Goal: Complete application form: Complete application form

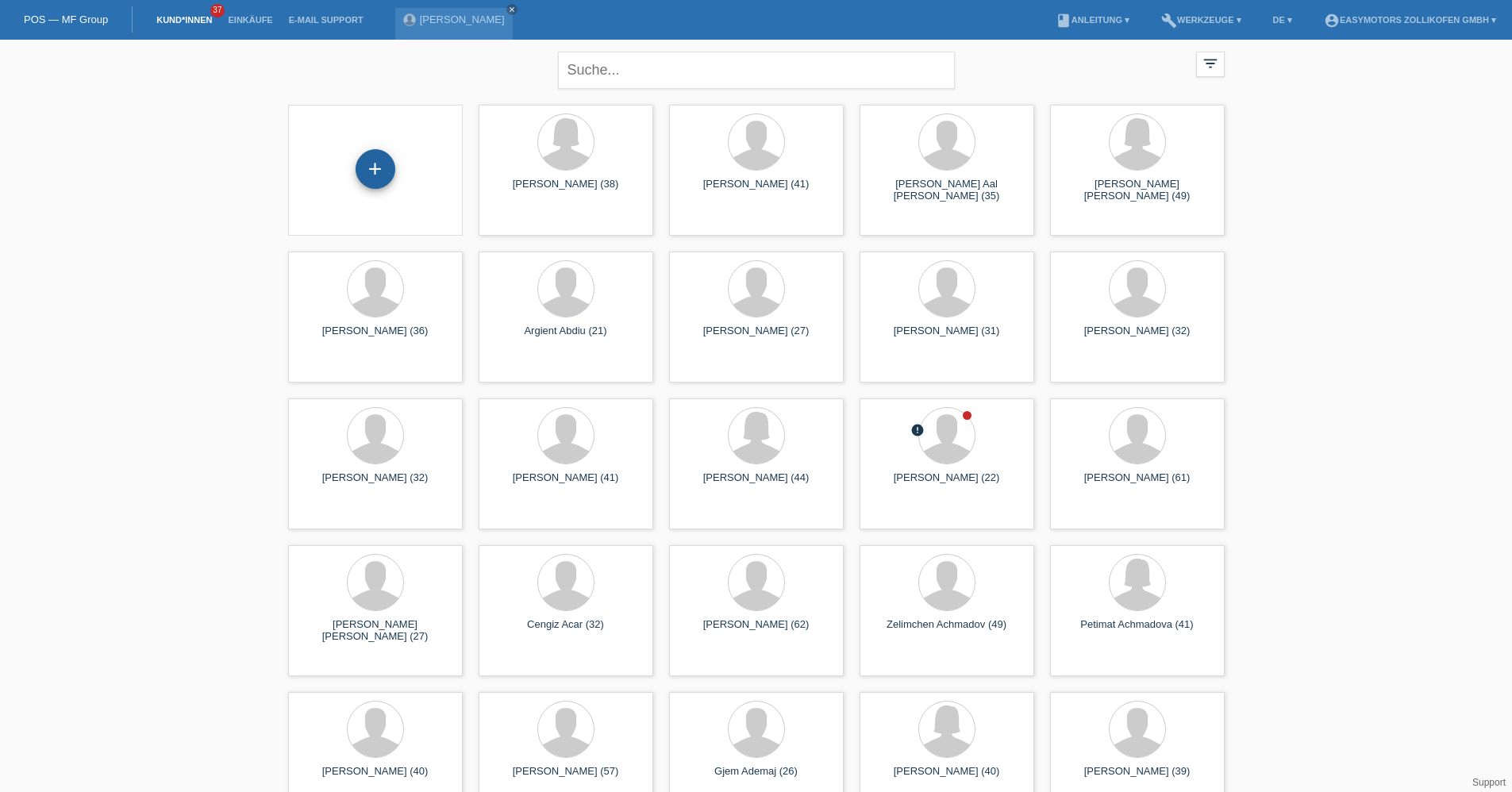
click at [380, 166] on div "+" at bounding box center [375, 169] width 38 height 27
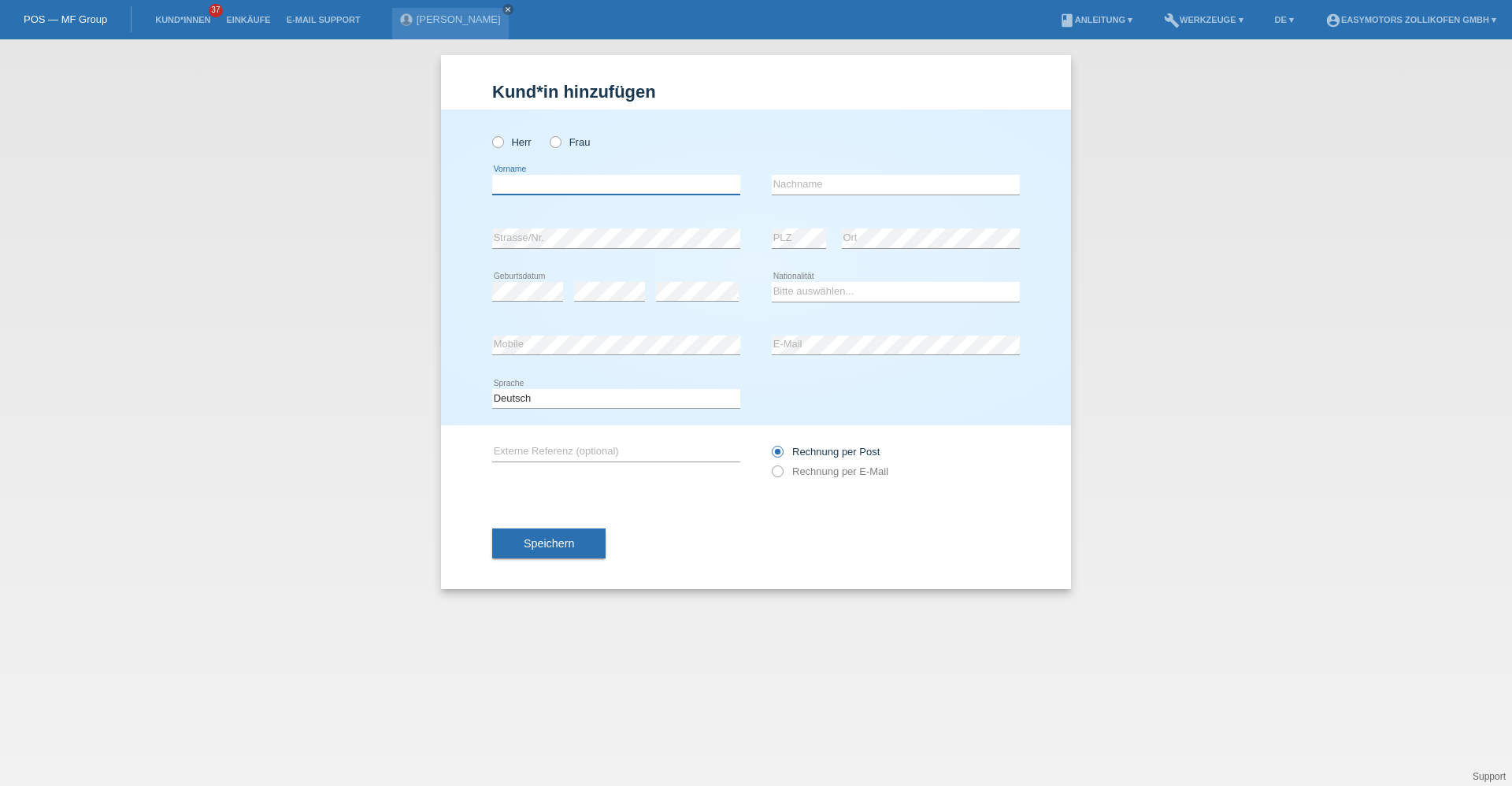
click at [499, 183] on input "text" at bounding box center [616, 184] width 248 height 20
click at [193, 13] on li "Kund*innen 37" at bounding box center [183, 20] width 71 height 40
click at [190, 21] on link "Kund*innen" at bounding box center [183, 20] width 71 height 9
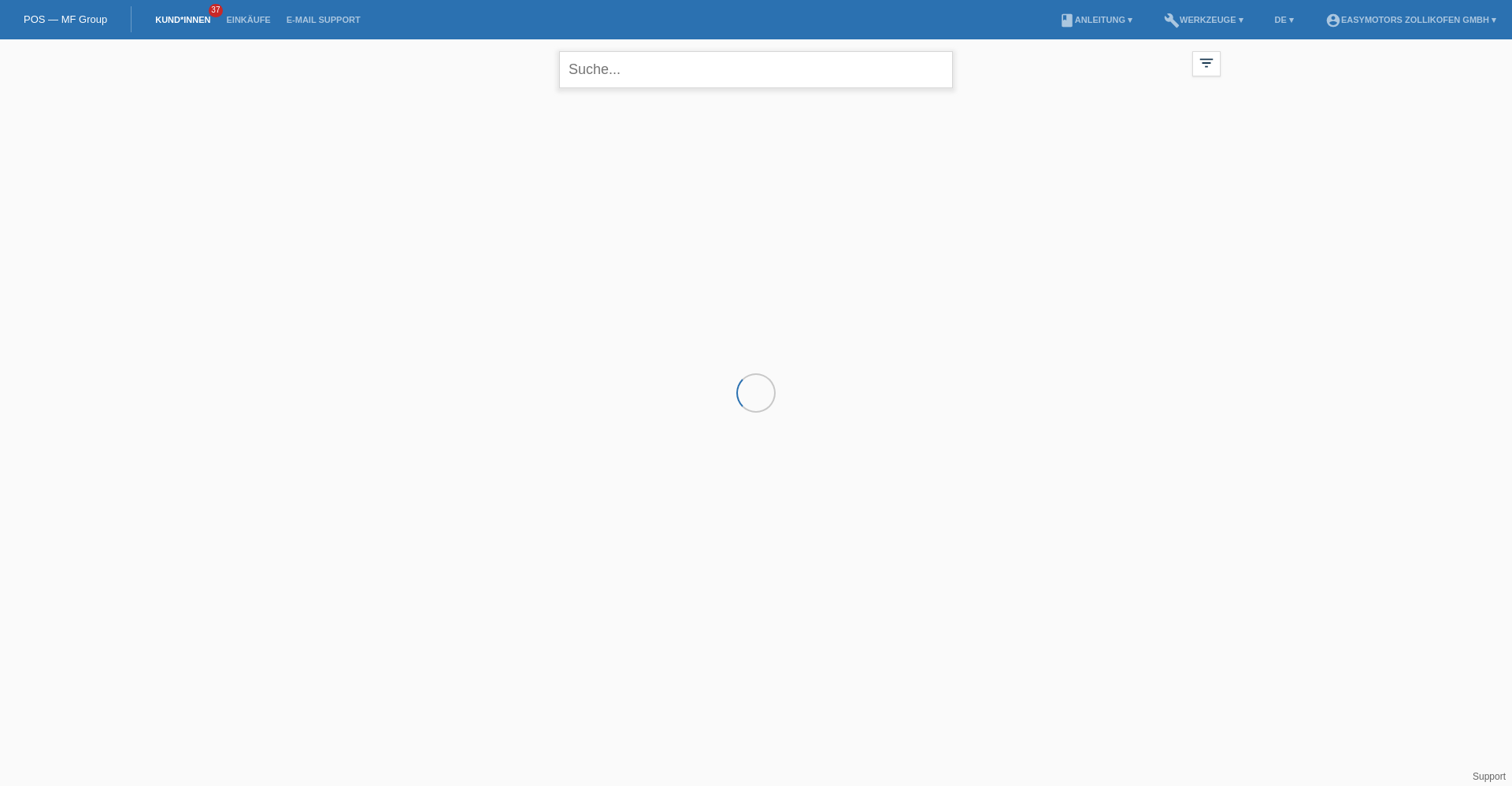
click at [722, 58] on input "text" at bounding box center [756, 69] width 394 height 37
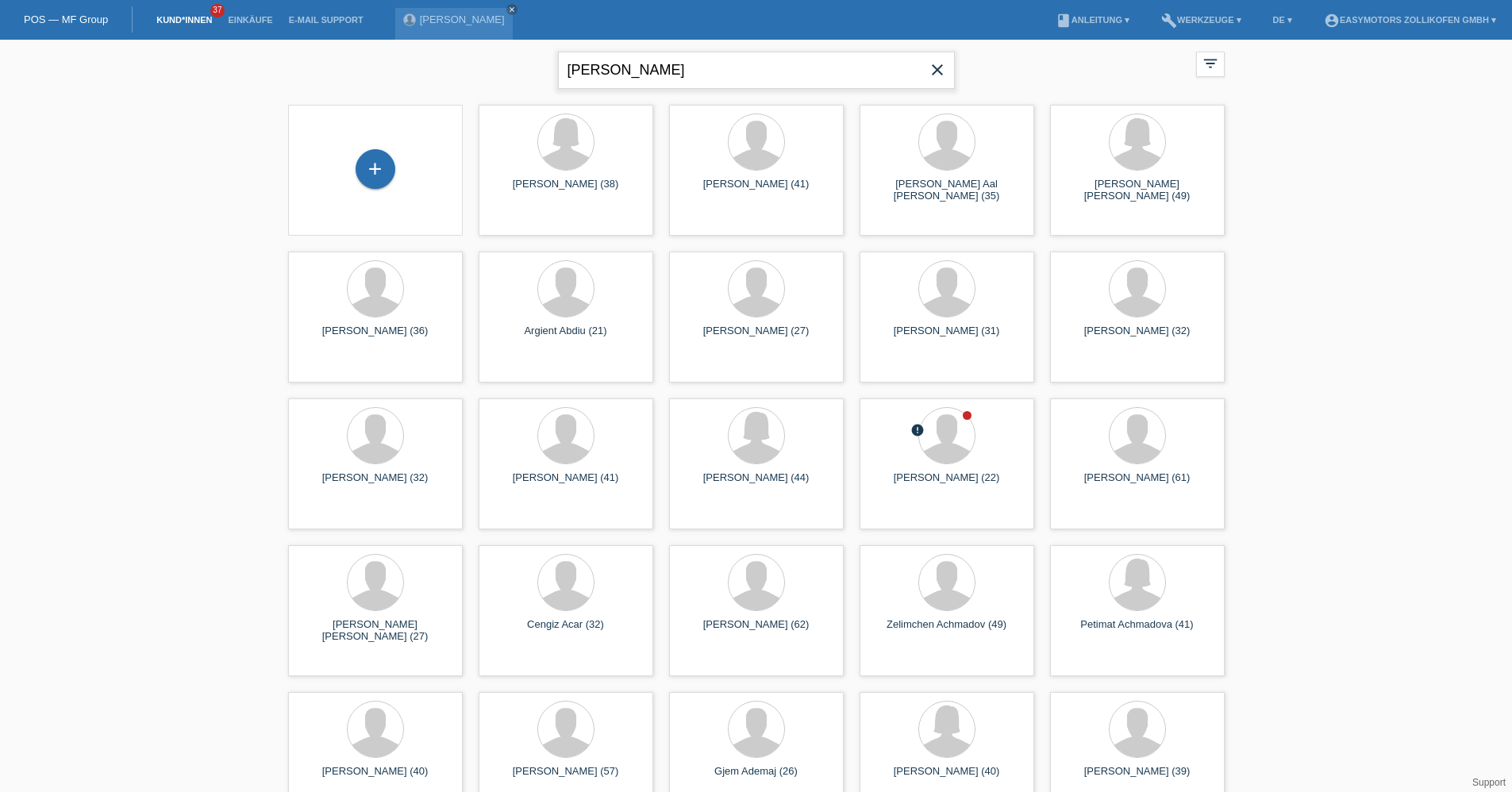
type input "Abiel Tsegai"
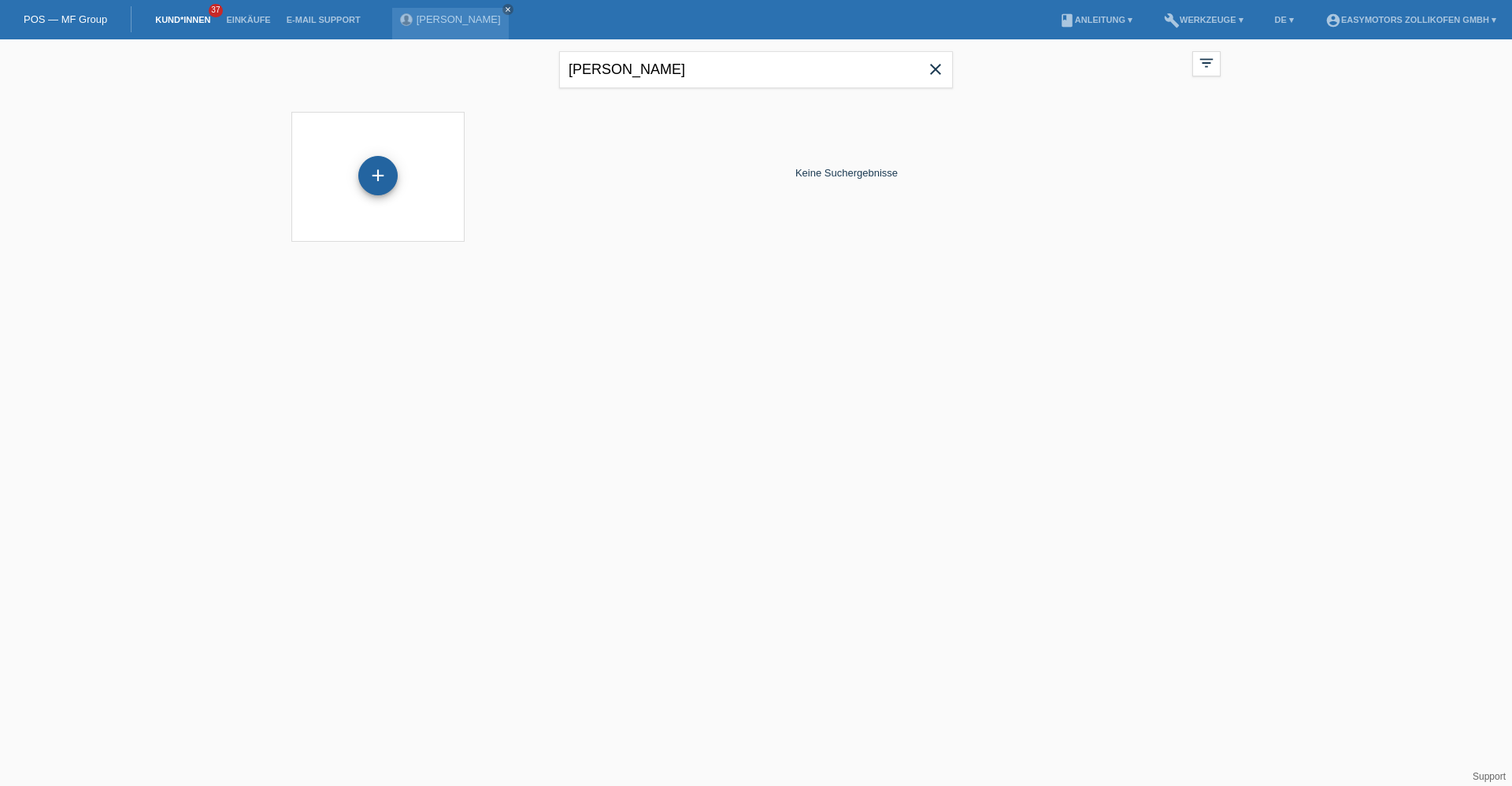
click at [375, 170] on div "+" at bounding box center [378, 176] width 39 height 39
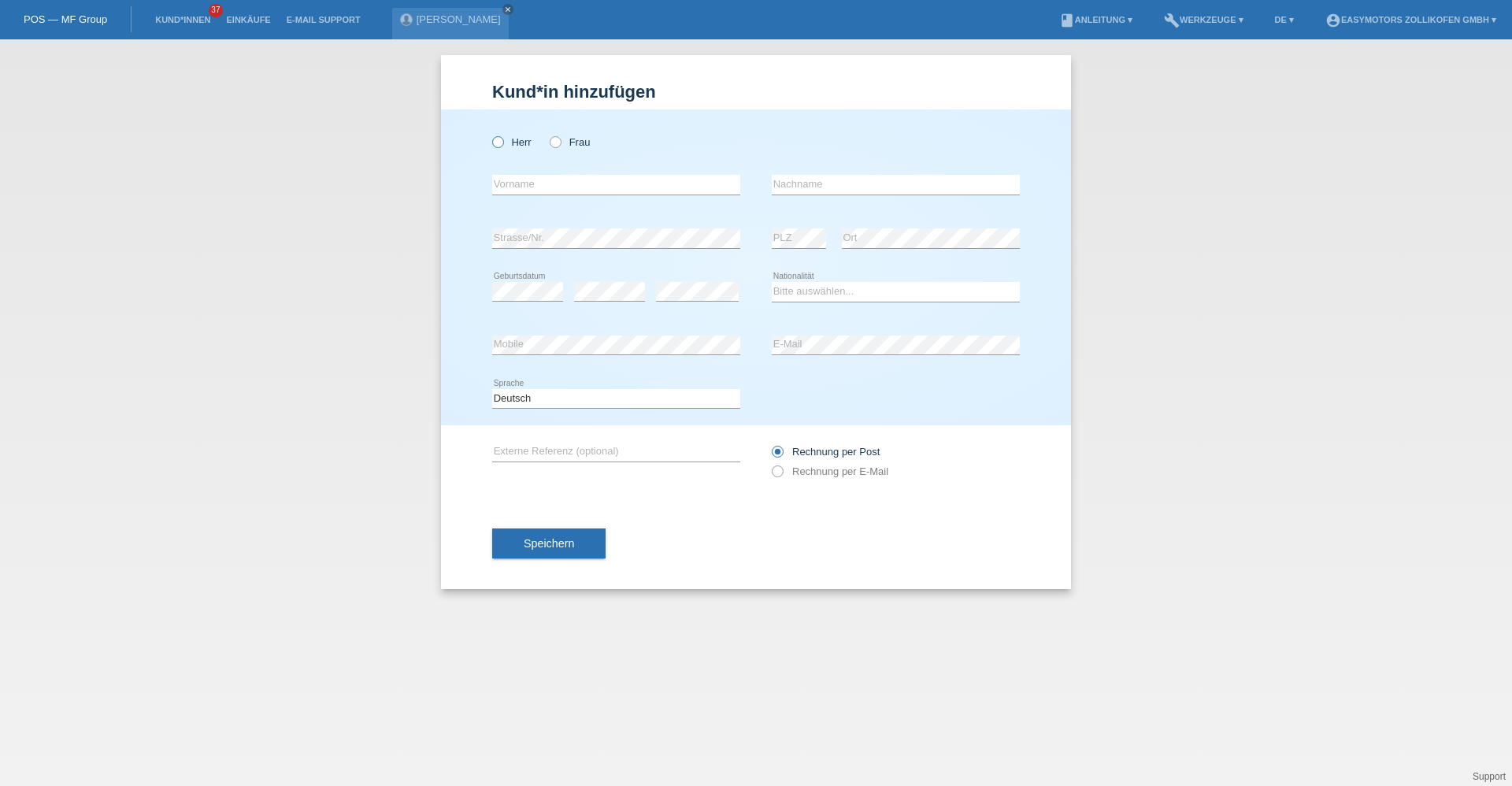
click at [490, 134] on icon at bounding box center [490, 134] width 0 height 0
click at [498, 142] on input "Herr" at bounding box center [497, 141] width 10 height 10
radio input "true"
click at [539, 189] on input "text" at bounding box center [616, 184] width 248 height 20
type input "Abiel"
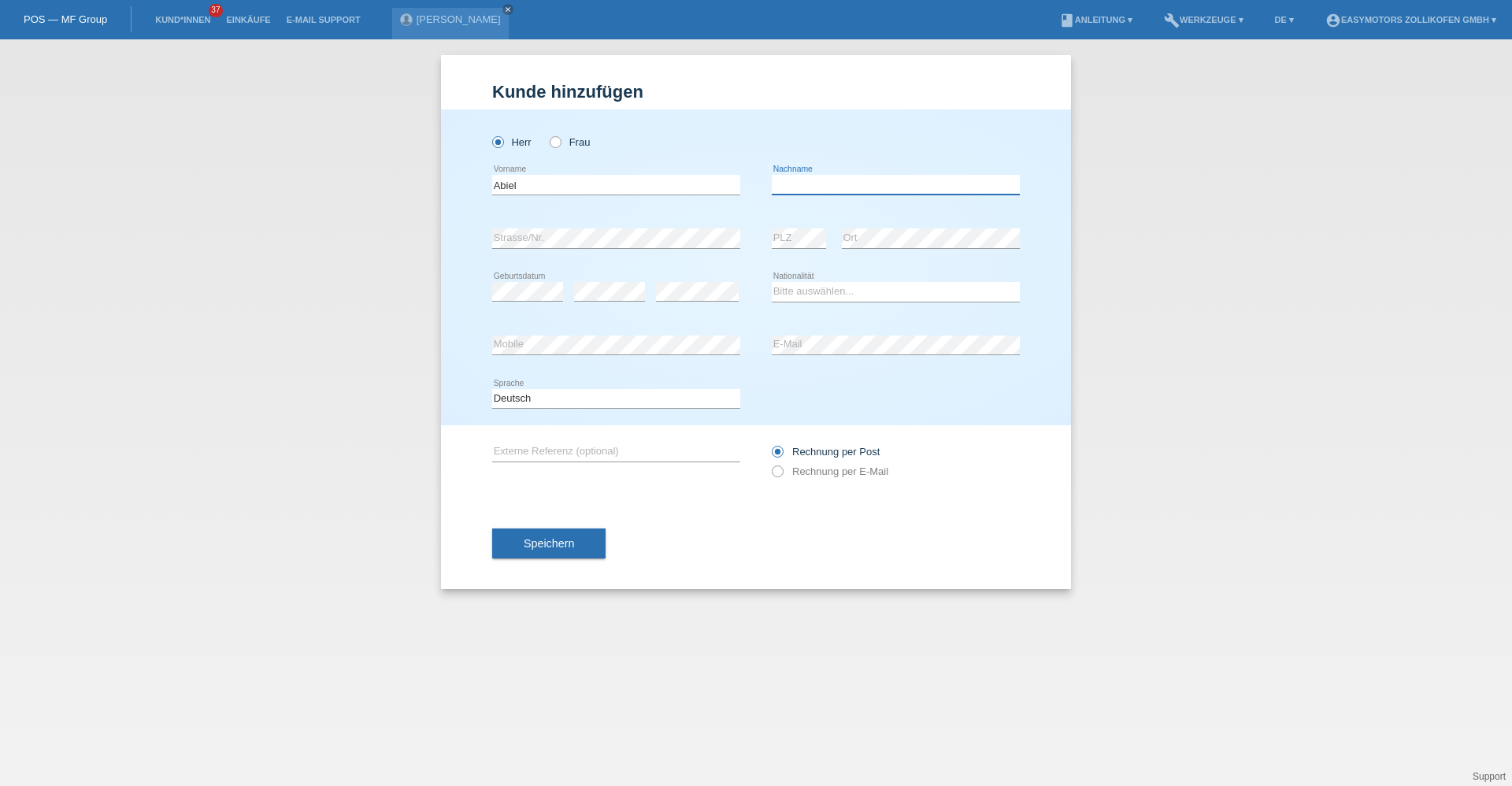
click at [855, 192] on input "text" at bounding box center [895, 184] width 248 height 20
type input "Tsegai"
click at [770, 236] on div "error Strasse/Nr. error PLZ error Ort" at bounding box center [756, 239] width 528 height 54
click at [832, 291] on select "Bitte auswählen... Schweiz Deutschland Liechtenstein Österreich ------------ Af…" at bounding box center [895, 291] width 248 height 19
select select "ER"
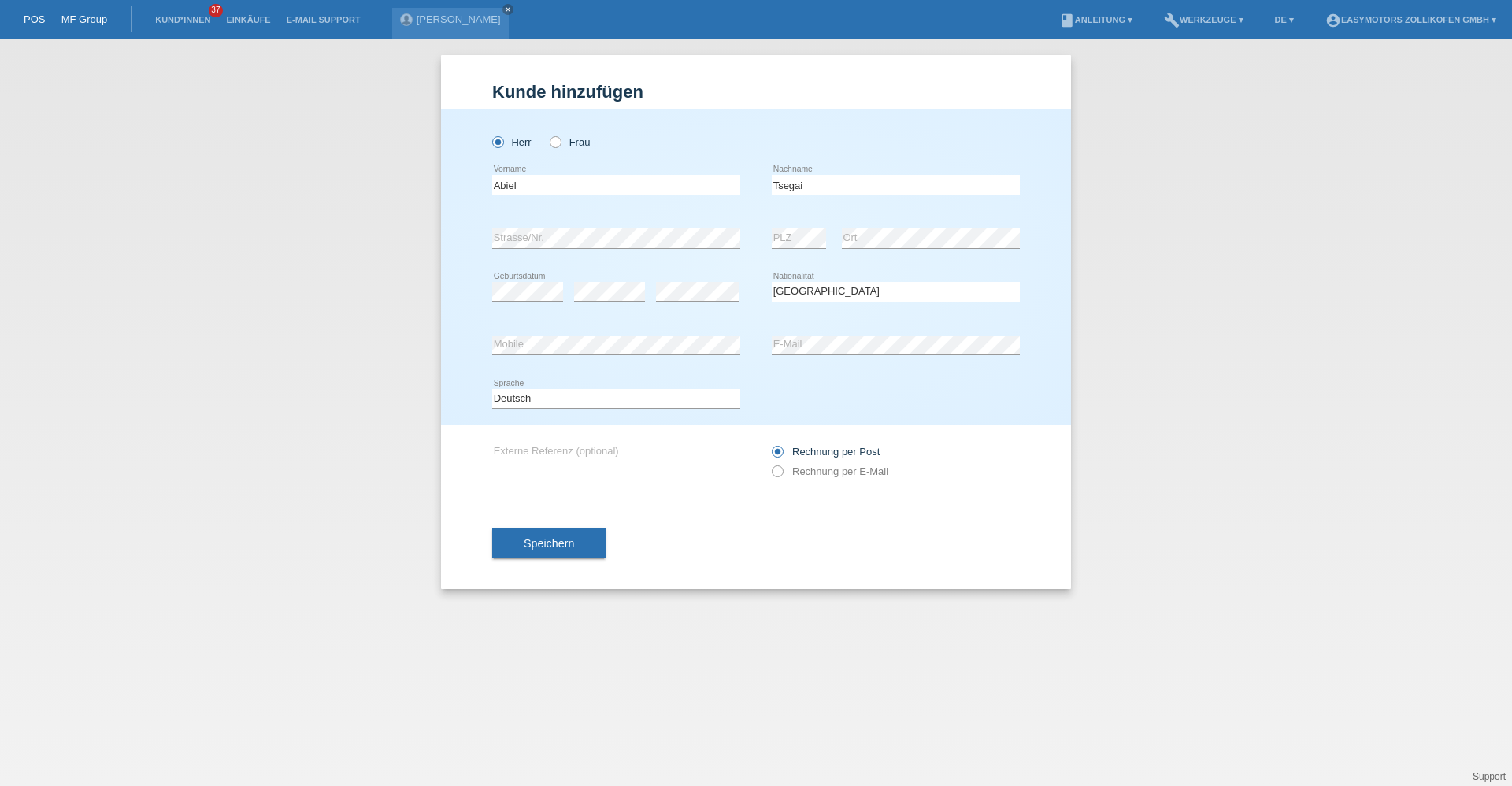
click at [756, 308] on div "error Geburtsdatum error error Bitte auswählen..." at bounding box center [756, 292] width 528 height 54
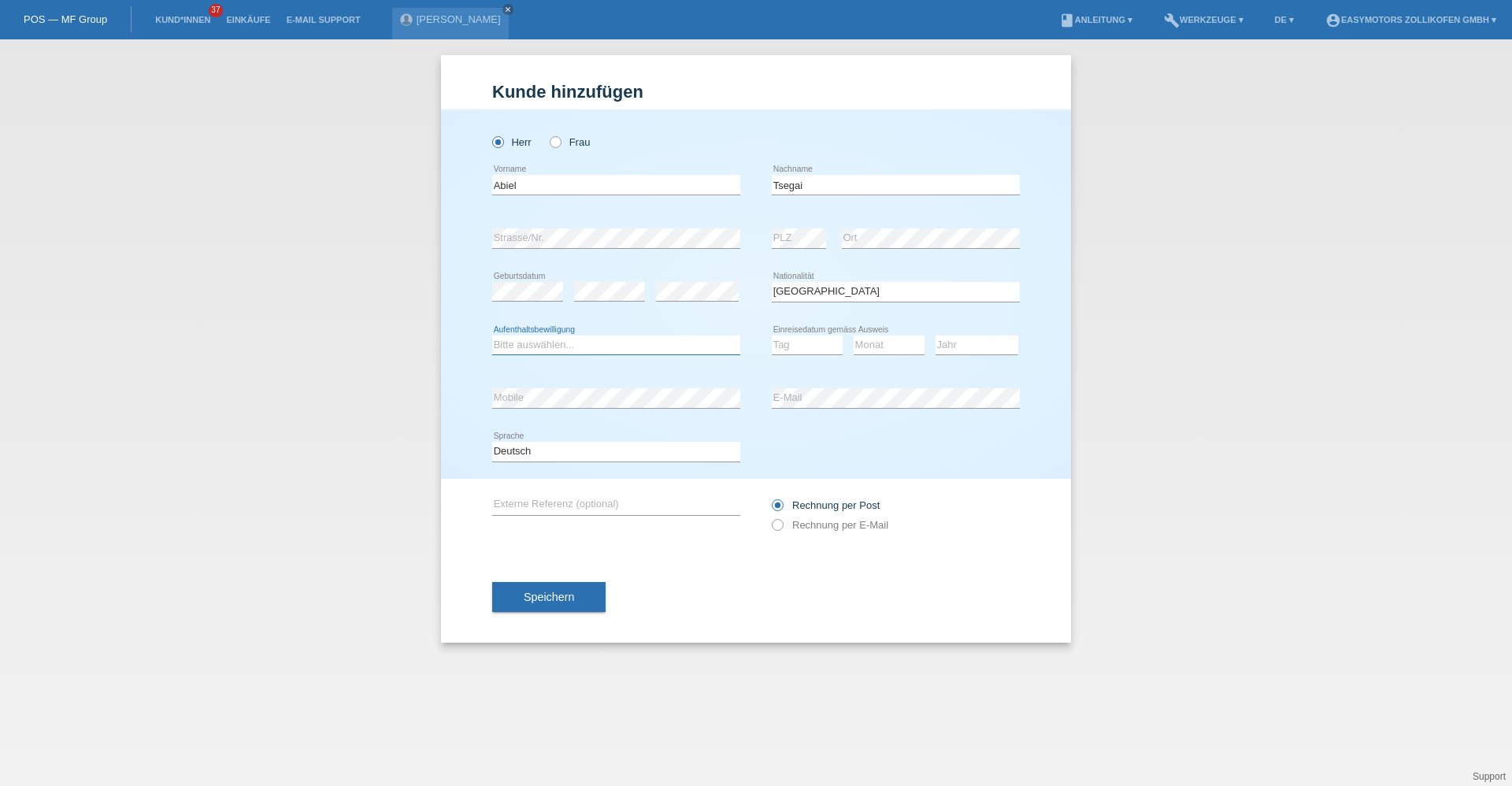
click at [576, 341] on select "Bitte auswählen... C B B - Flüchtlingsstatus Andere" at bounding box center [616, 345] width 248 height 19
select select "B"
click at [492, 336] on select "Bitte auswählen... C B B - Flüchtlingsstatus Andere" at bounding box center [616, 345] width 248 height 19
click at [691, 343] on select "Bitte auswählen... C B B - Flüchtlingsstatus Andere" at bounding box center [616, 345] width 248 height 19
click at [492, 336] on select "Bitte auswählen... C B B - Flüchtlingsstatus Andere" at bounding box center [616, 345] width 248 height 19
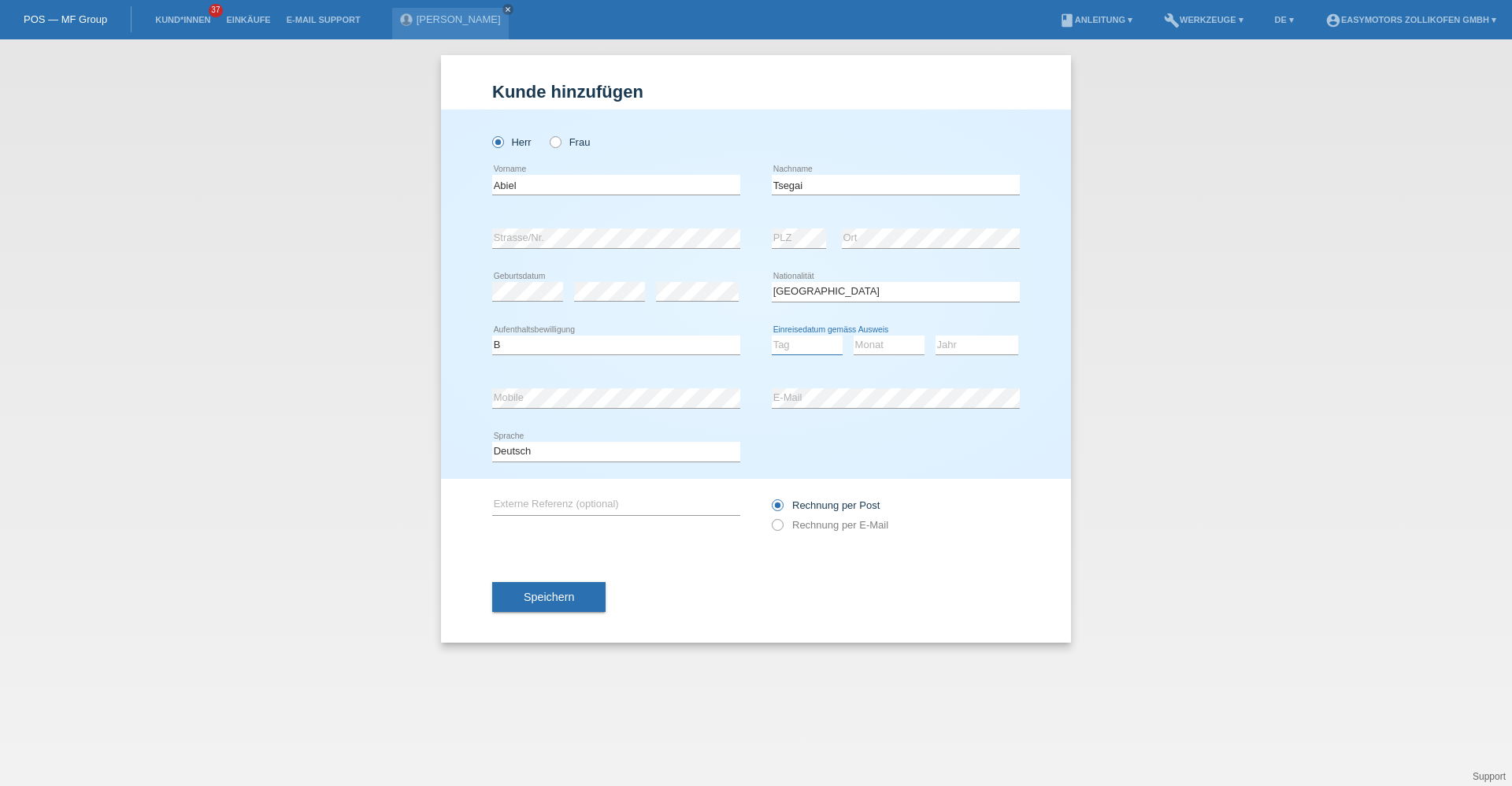
click at [818, 343] on select "Tag 01 02 03 04 05 06 07 08 09 10 11" at bounding box center [807, 345] width 71 height 19
click at [772, 336] on select "Tag 01 02 03 04 05 06 07 08 09 10 11" at bounding box center [807, 345] width 71 height 19
click at [828, 343] on select "Tag 01 02 03 04 05 06 07 08 09 10 11" at bounding box center [807, 345] width 71 height 19
select select "20"
click at [772, 336] on select "Tag 01 02 03 04 05 06 07 08 09 10 11" at bounding box center [807, 345] width 71 height 19
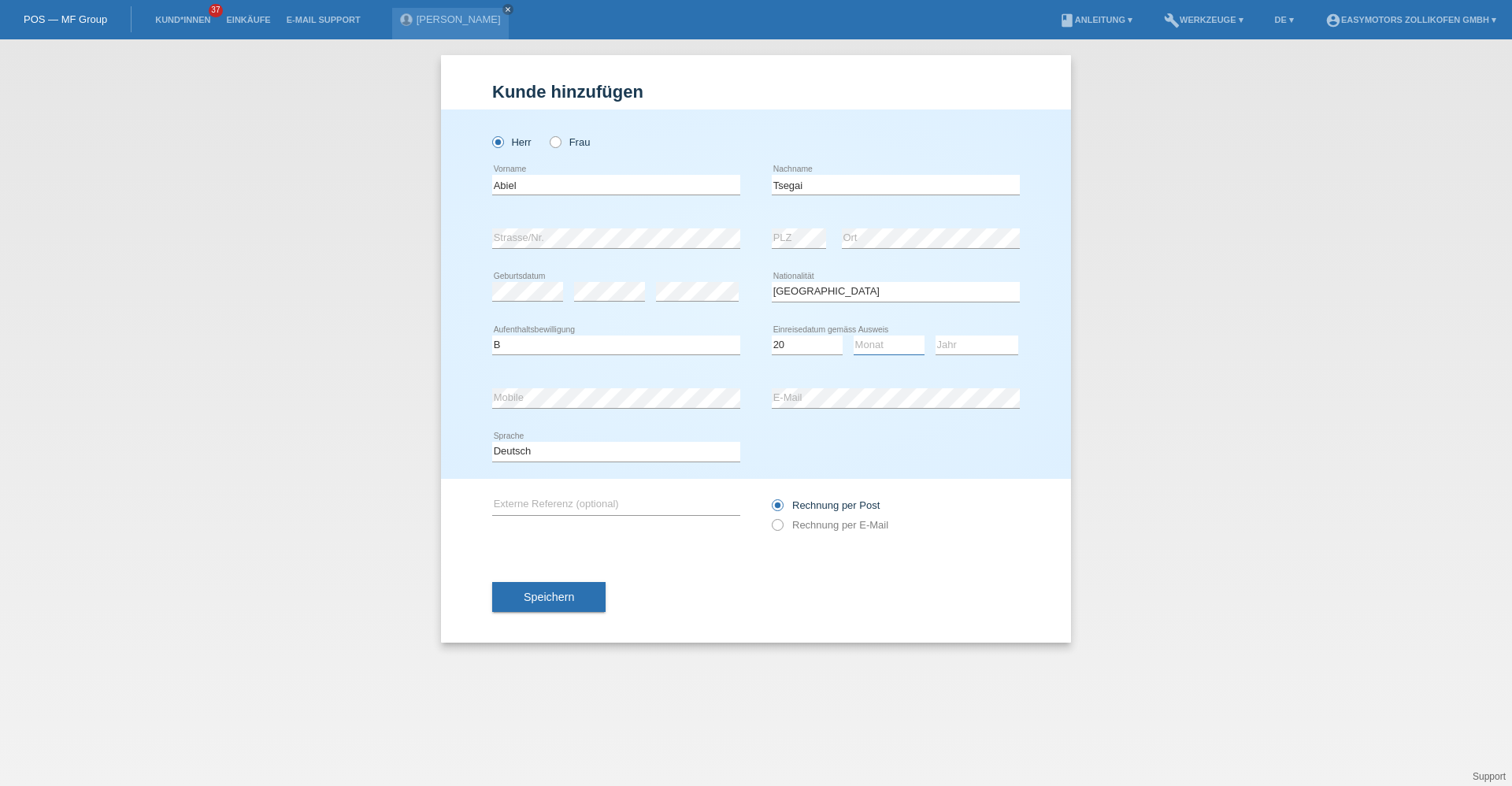
click at [909, 340] on select "Monat 01 02 03 04 05 06 07 08 09 10 11" at bounding box center [889, 345] width 71 height 19
select select "06"
click at [854, 336] on select "Monat 01 02 03 04 05 06 07 08 09 10 11" at bounding box center [889, 345] width 71 height 19
click at [960, 346] on select "Jahr 2025 2024 2023 2022 2021 2020 2019 2018 2017 2016 2015 2014 2013 2012 2011…" at bounding box center [976, 345] width 83 height 19
select select "2014"
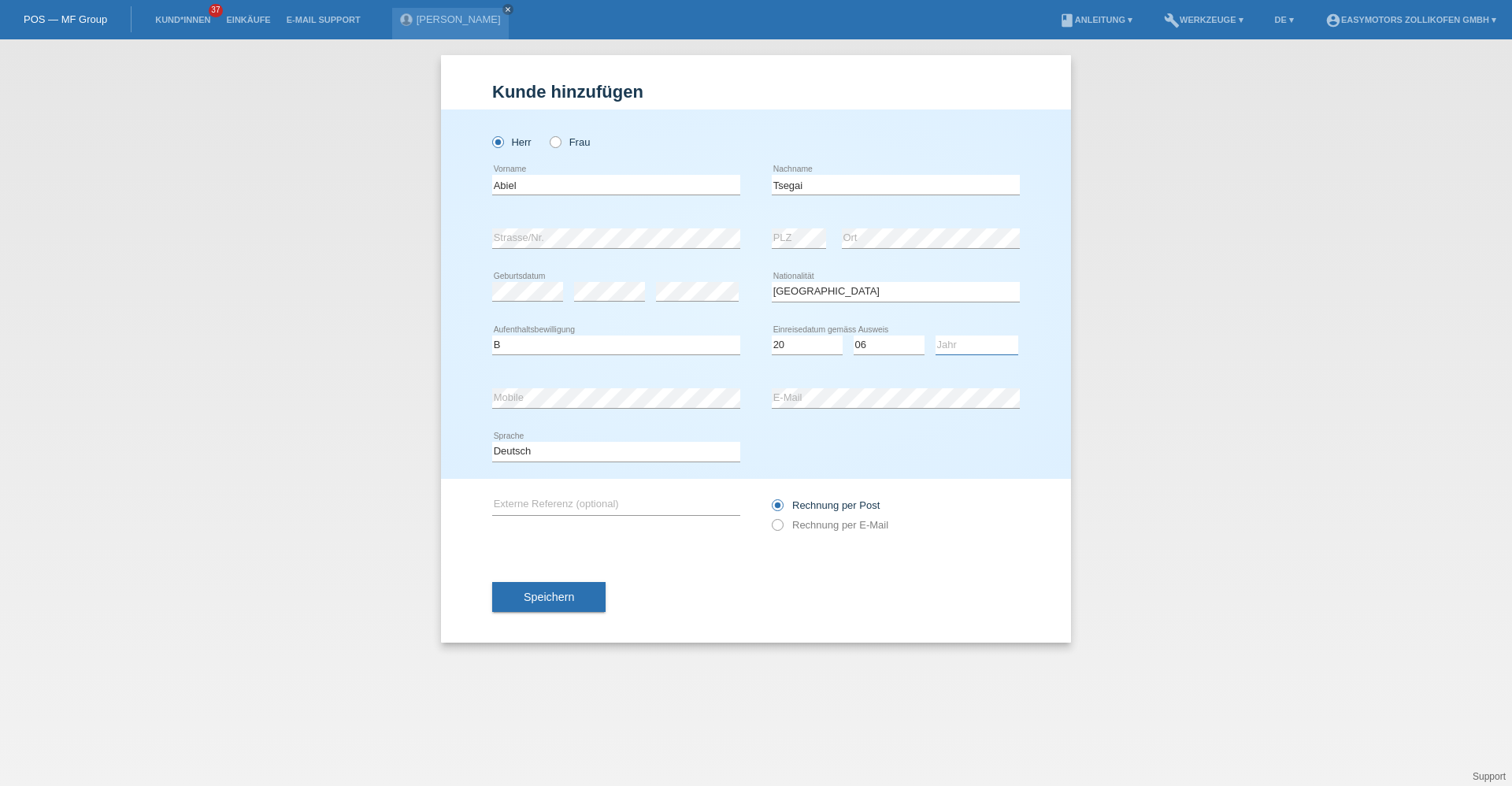
click at [936, 336] on select "Jahr 2025 2024 2023 2022 2021 2020 2019 2018 2017 2016 2015 2014 2013 2012 2011…" at bounding box center [976, 345] width 83 height 19
click at [562, 595] on span "Speichern" at bounding box center [549, 597] width 50 height 13
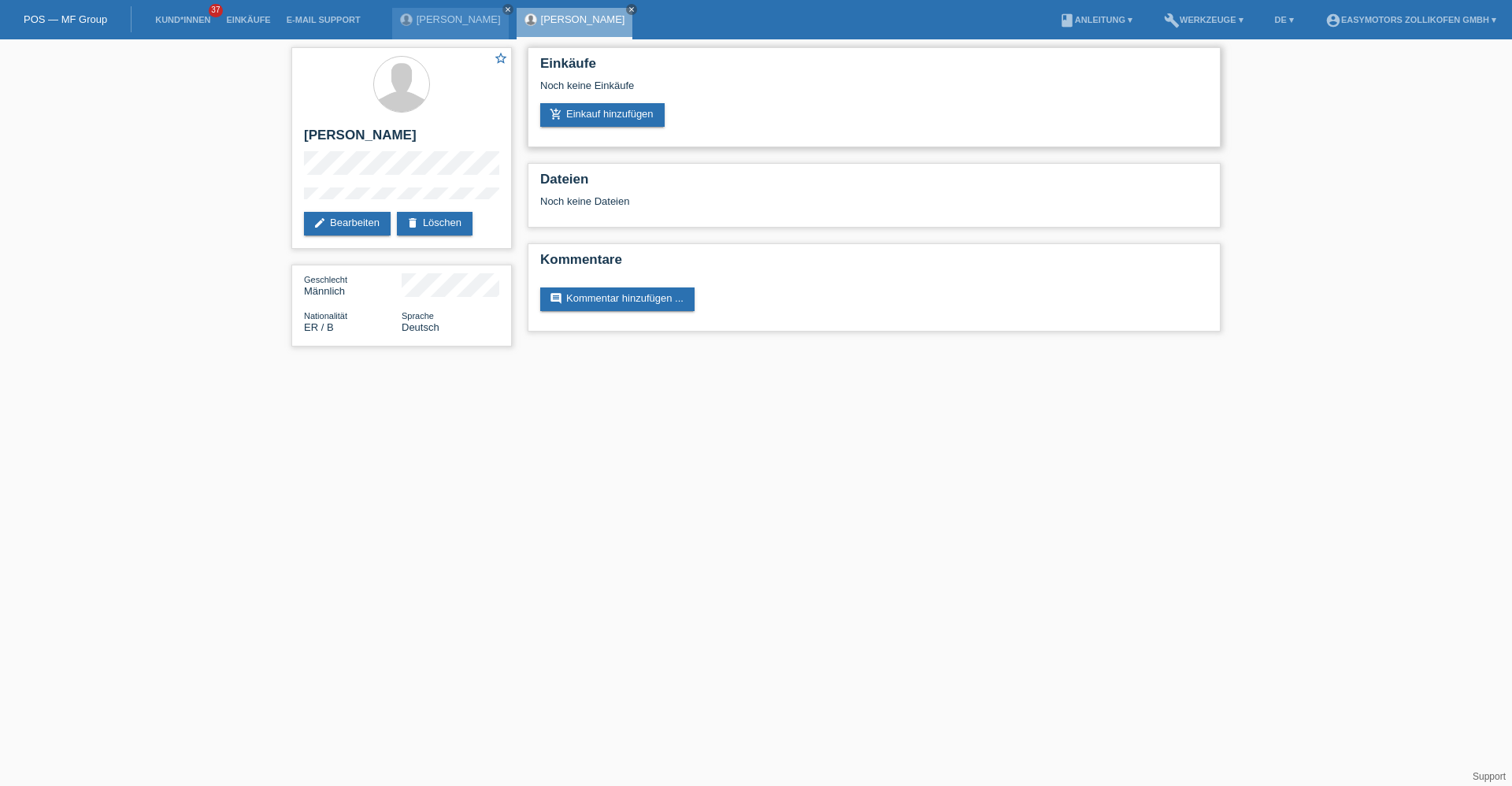
click at [625, 113] on link "add_shopping_cart Einkauf hinzufügen" at bounding box center [602, 115] width 124 height 24
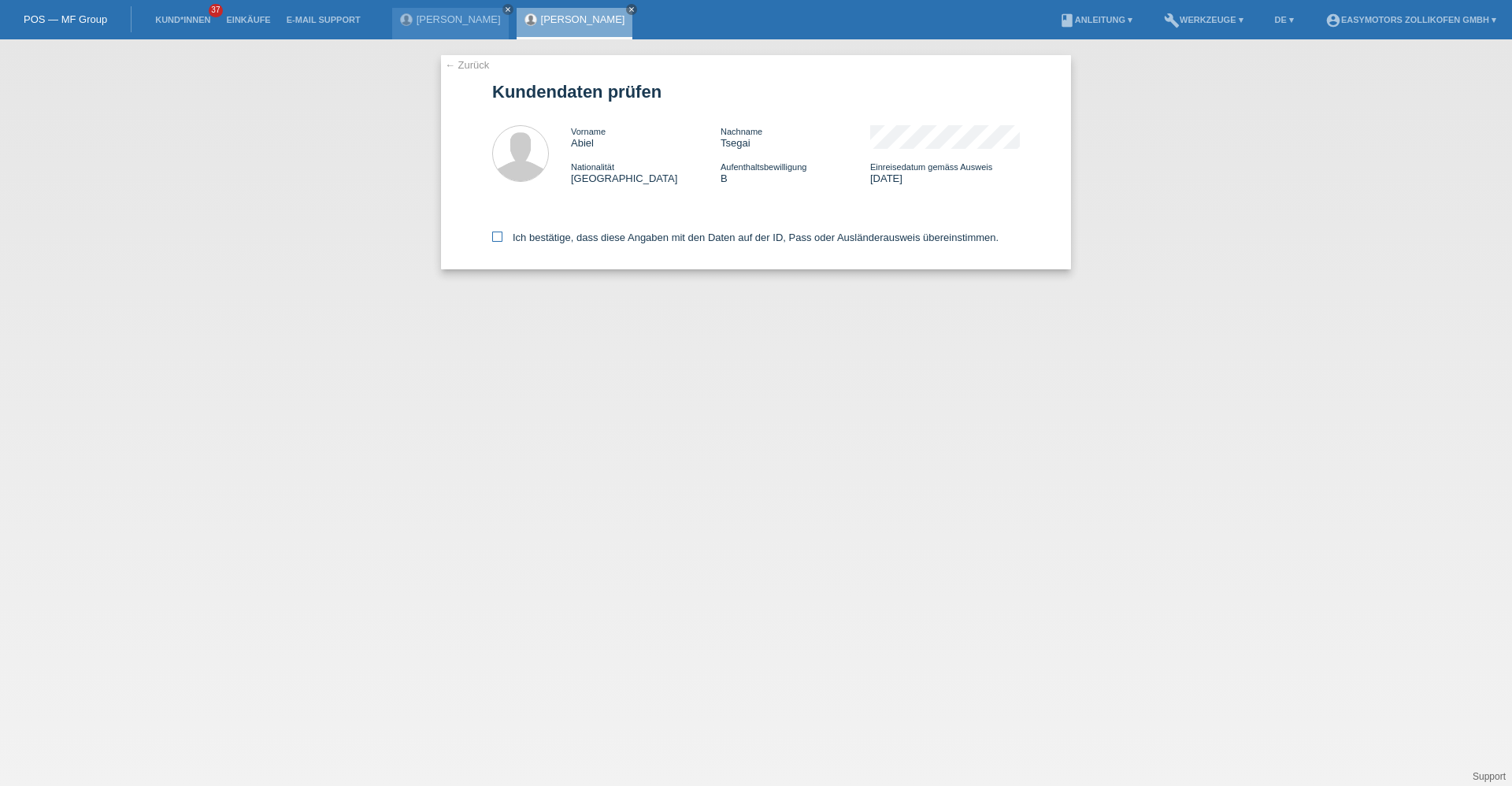
click at [495, 239] on icon at bounding box center [497, 236] width 10 height 10
click at [495, 239] on input "Ich bestätige, dass diese Angaben mit den Daten auf der ID, Pass oder Ausländer…" at bounding box center [497, 236] width 10 height 10
checkbox input "true"
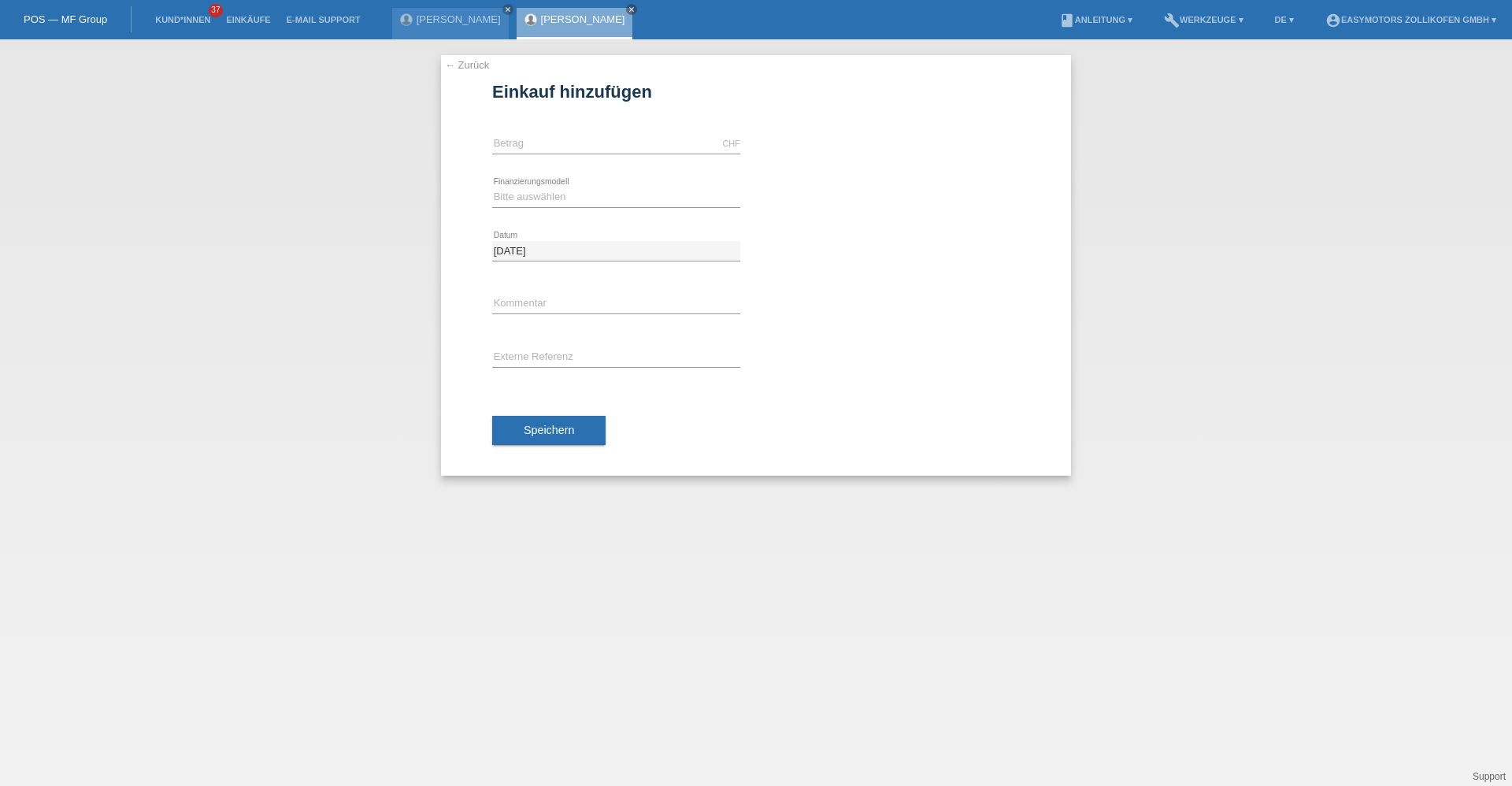
click at [633, 126] on div "CHF error [GEOGRAPHIC_DATA]" at bounding box center [616, 144] width 248 height 54
click at [640, 146] on input "text" at bounding box center [616, 143] width 248 height 20
type input "3990.00"
click at [563, 191] on select "Bitte auswählen Fixe Raten Kauf auf Rechnung mit Teilzahlungsoption" at bounding box center [616, 197] width 248 height 19
select select "67"
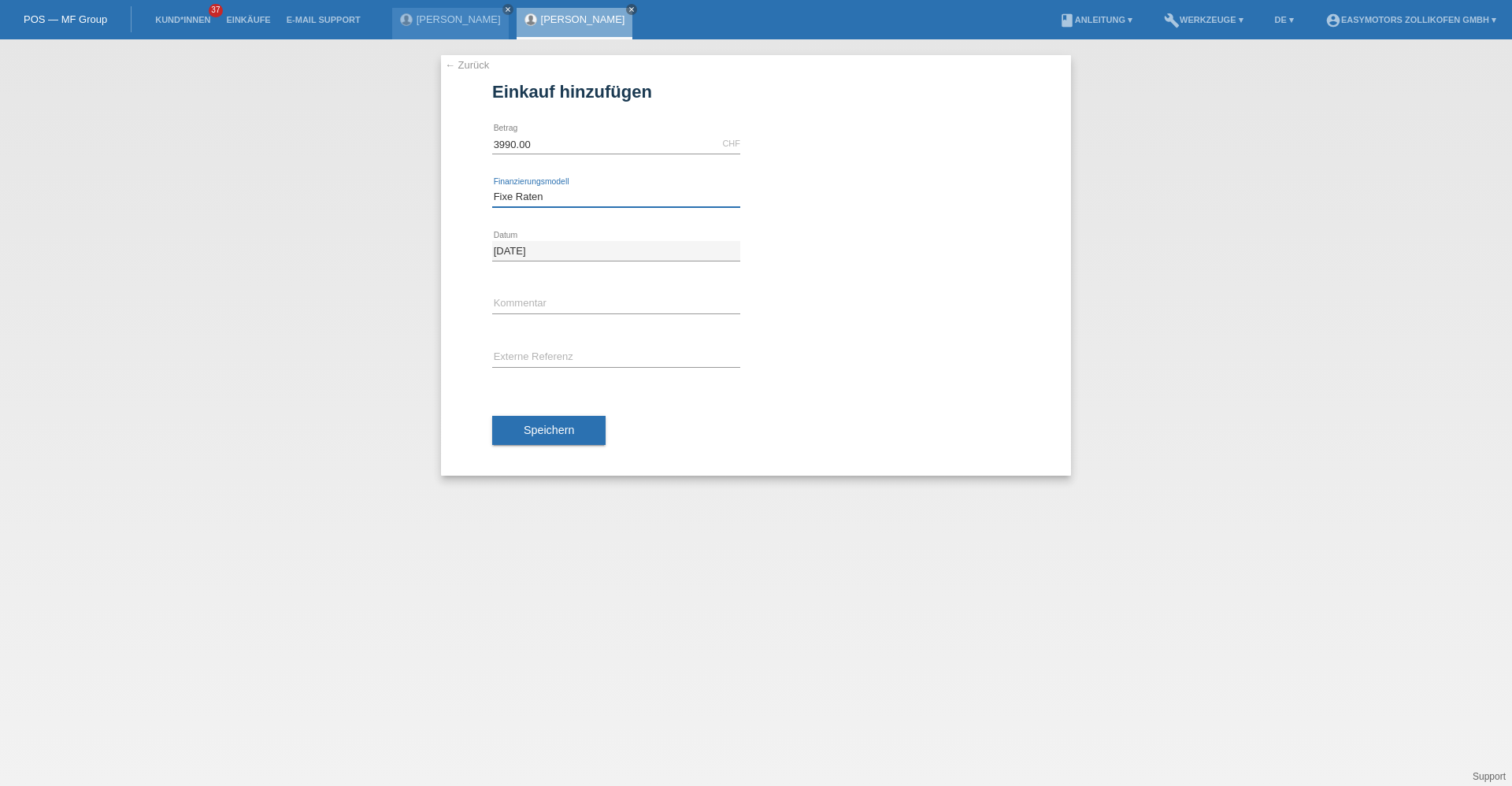
click at [492, 187] on select "Bitte auswählen Fixe Raten Kauf auf Rechnung mit Teilzahlungsoption" at bounding box center [616, 197] width 248 height 19
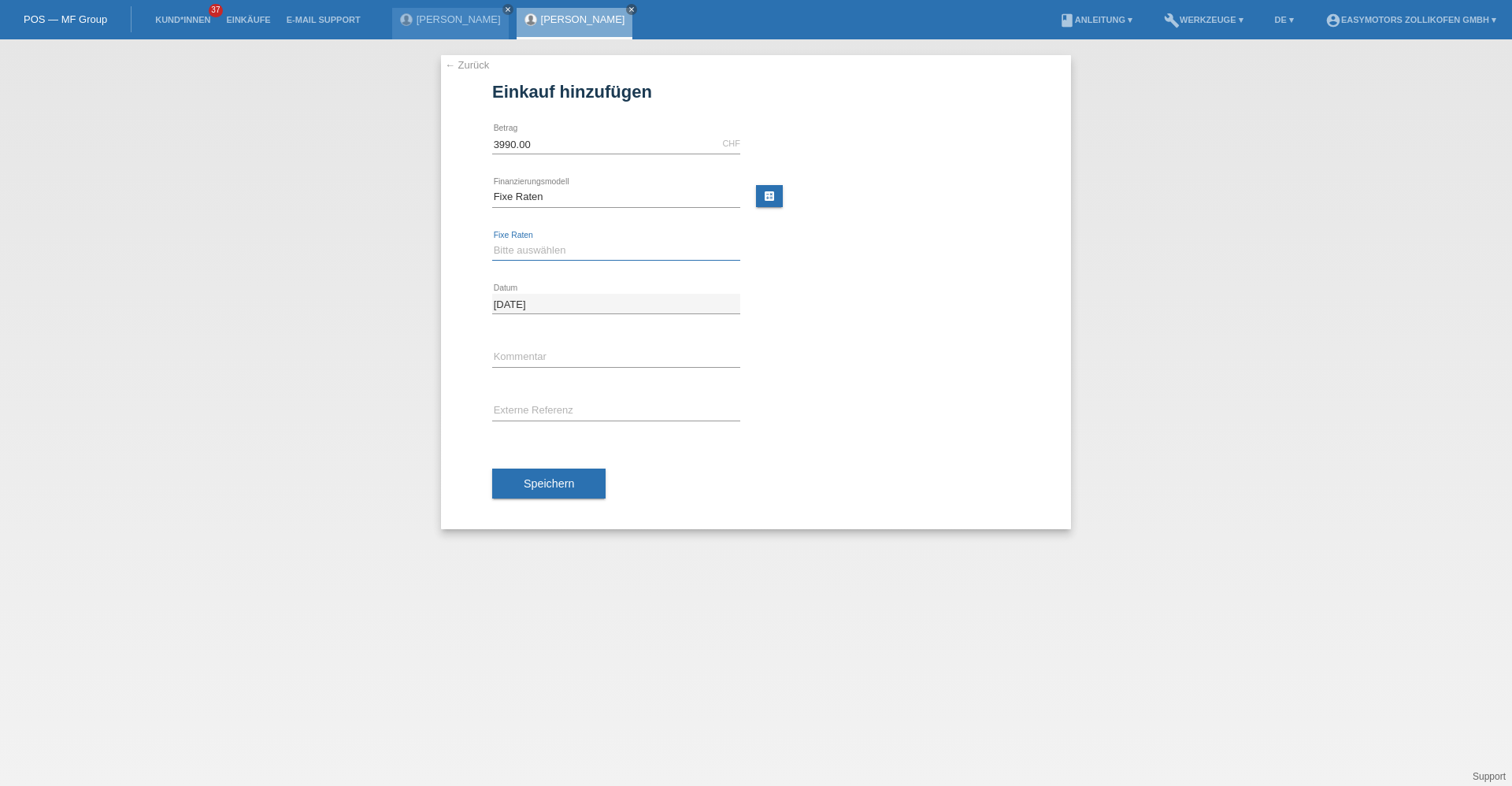
click at [540, 250] on select "Bitte auswählen 12 Raten 24 Raten 36 Raten 48 Raten" at bounding box center [616, 250] width 248 height 19
click at [536, 250] on select "Bitte auswählen 12 Raten 24 Raten 36 Raten 48 Raten" at bounding box center [616, 250] width 248 height 19
select select "136"
click at [492, 241] on select "Bitte auswählen 12 Raten 24 Raten 36 Raten 48 Raten" at bounding box center [616, 250] width 248 height 19
click at [578, 480] on button "Speichern" at bounding box center [549, 484] width 113 height 30
